Goal: Information Seeking & Learning: Learn about a topic

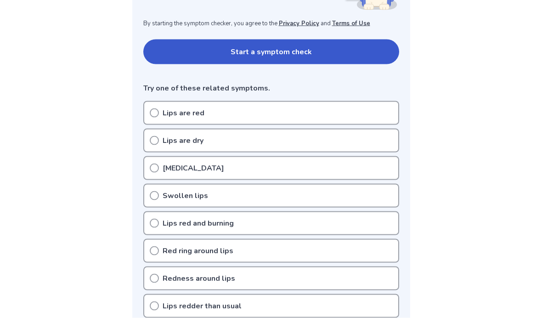
scroll to position [175, 0]
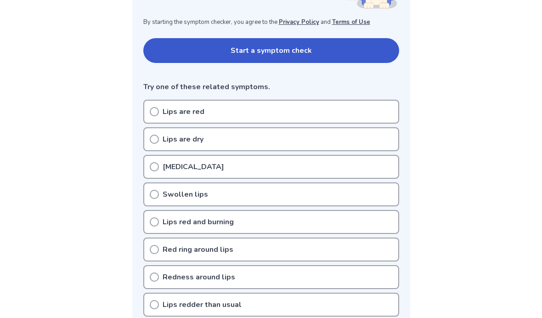
click at [152, 113] on icon at bounding box center [154, 111] width 9 height 9
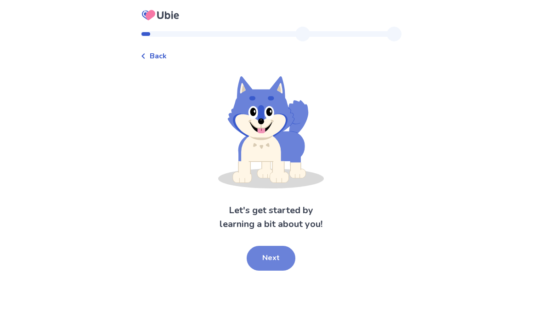
click at [271, 247] on button "Next" at bounding box center [271, 258] width 49 height 25
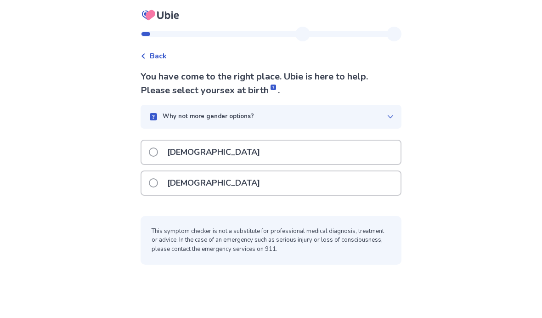
click at [157, 181] on span at bounding box center [153, 182] width 9 height 9
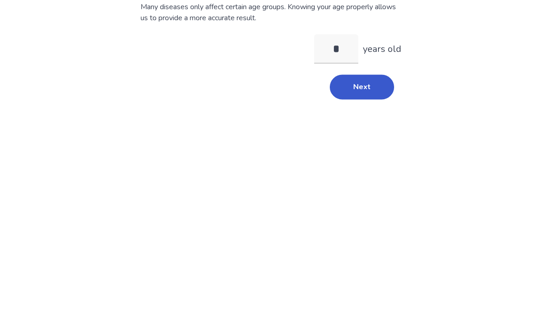
type input "**"
click at [347, 163] on button "Next" at bounding box center [362, 175] width 64 height 25
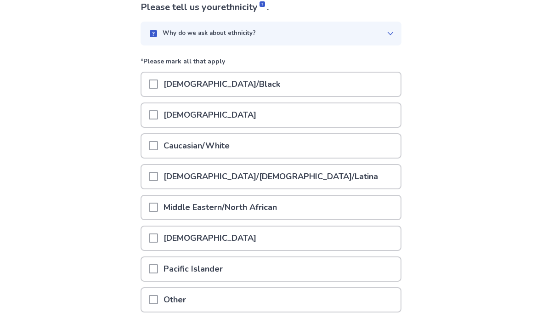
scroll to position [73, 0]
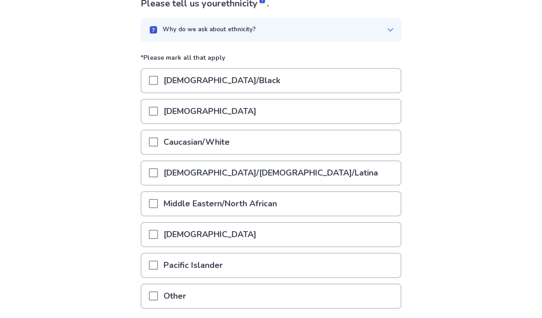
click at [158, 144] on span at bounding box center [153, 141] width 9 height 9
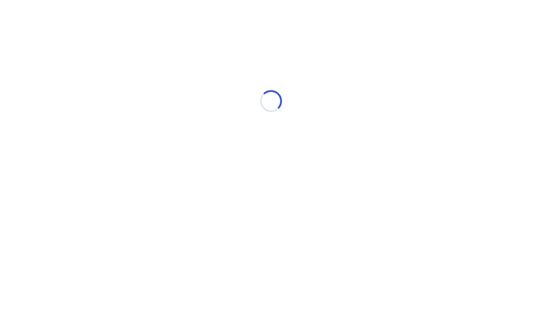
scroll to position [0, 0]
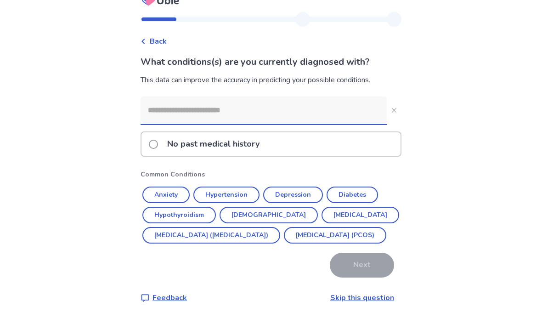
scroll to position [38, 0]
click at [354, 186] on button "Diabetes" at bounding box center [351, 194] width 51 height 17
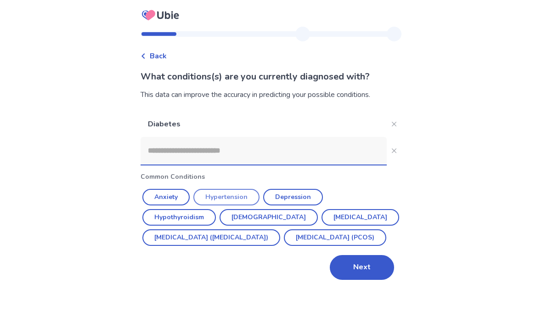
click at [208, 189] on button "Hypertension" at bounding box center [226, 197] width 66 height 17
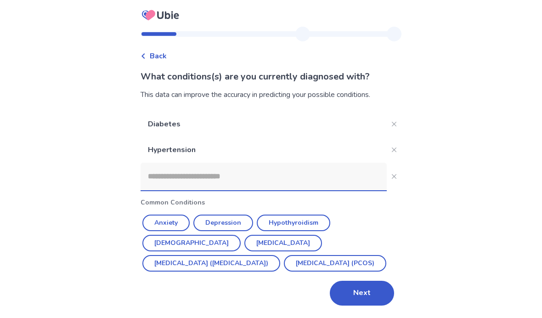
scroll to position [0, 0]
click at [354, 295] on button "Next" at bounding box center [362, 293] width 64 height 25
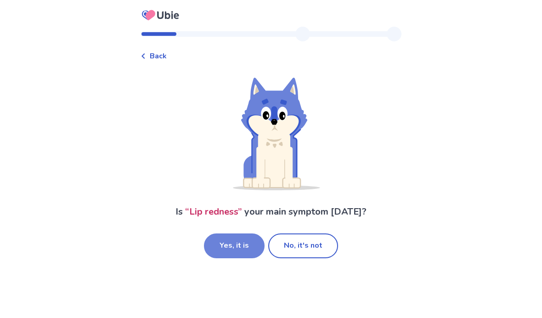
click at [226, 253] on button "Yes, it is" at bounding box center [234, 245] width 61 height 25
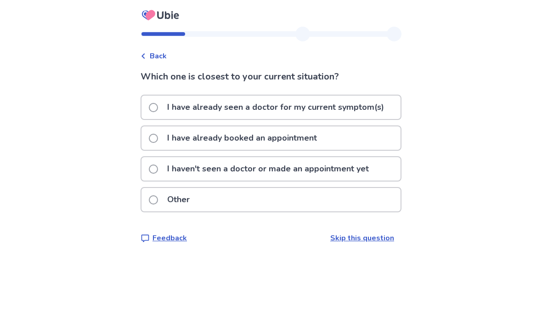
click at [158, 169] on span at bounding box center [153, 168] width 9 height 9
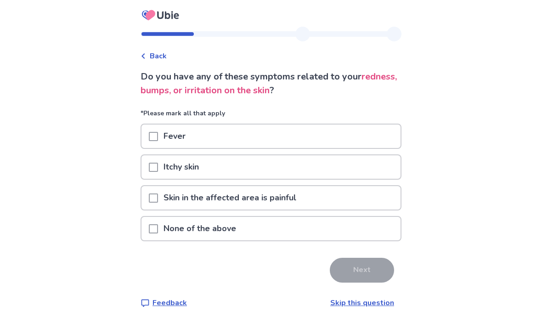
click at [158, 226] on span at bounding box center [153, 228] width 9 height 9
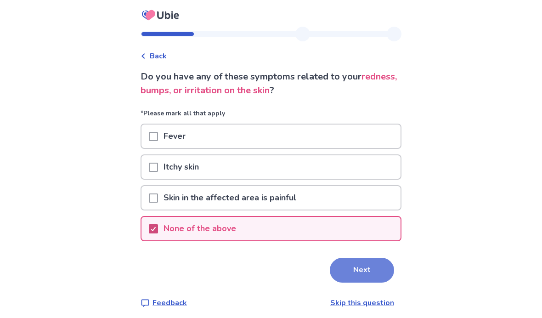
click at [345, 268] on button "Next" at bounding box center [362, 270] width 64 height 25
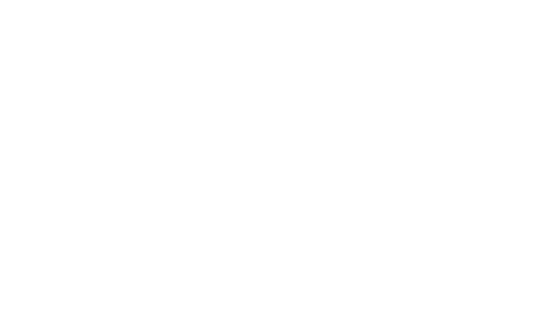
select select "*"
